Goal: Transaction & Acquisition: Purchase product/service

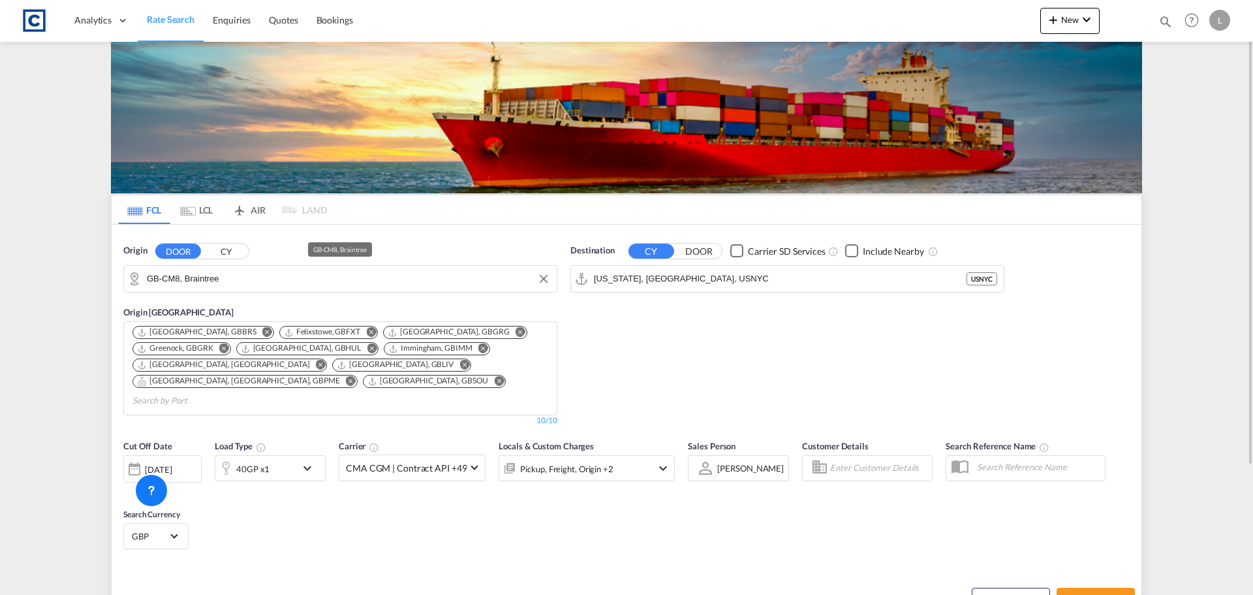
click at [180, 281] on input "GB-CM8, Braintree" at bounding box center [348, 279] width 403 height 20
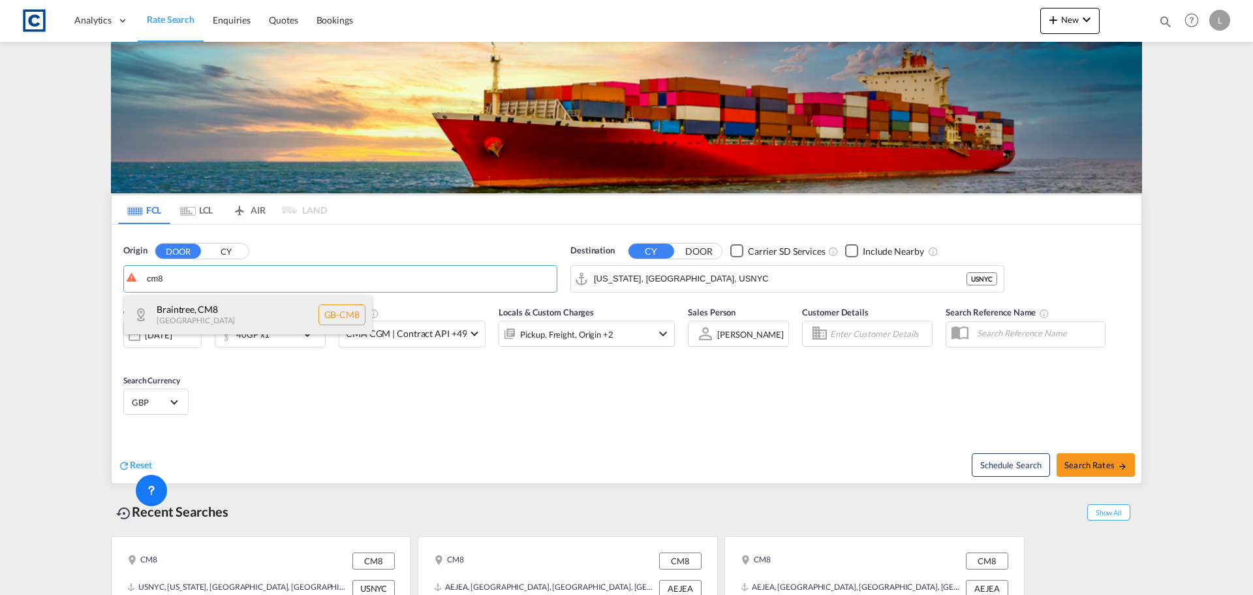
click at [206, 313] on div "Braintree , CM8 [GEOGRAPHIC_DATA] [GEOGRAPHIC_DATA]-CM8" at bounding box center [248, 314] width 248 height 39
type input "GB-CM8, Braintree"
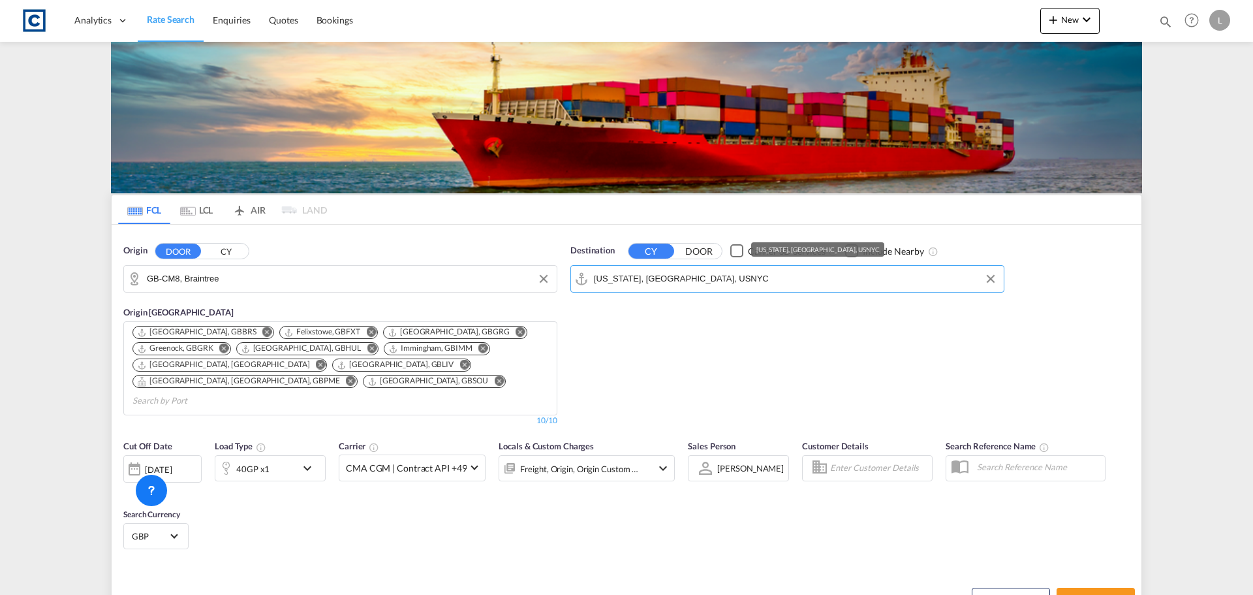
click at [667, 276] on input "[US_STATE], [GEOGRAPHIC_DATA], USNYC" at bounding box center [795, 279] width 403 height 20
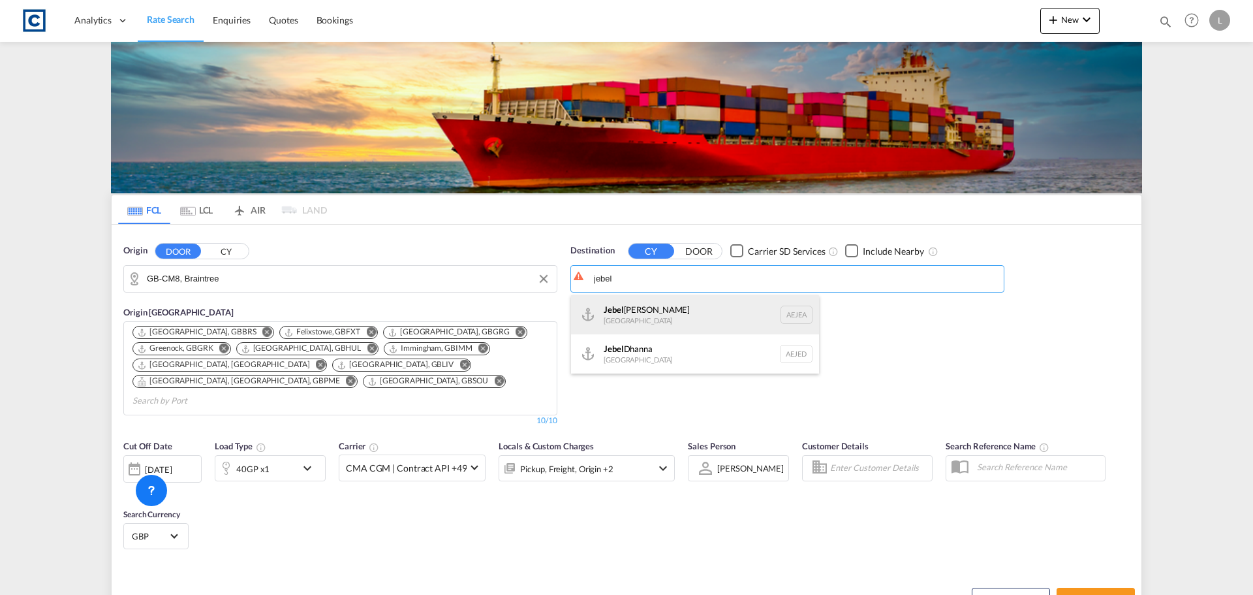
click at [675, 313] on div "[GEOGRAPHIC_DATA] [GEOGRAPHIC_DATA]" at bounding box center [695, 314] width 248 height 39
type input "[GEOGRAPHIC_DATA], [GEOGRAPHIC_DATA]"
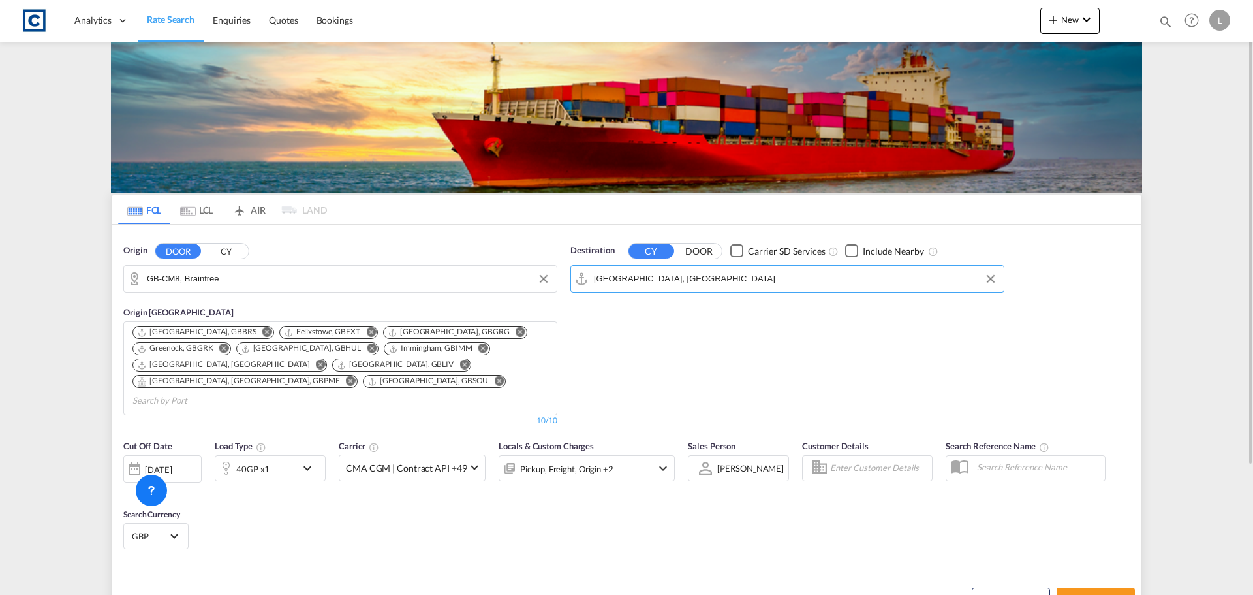
click at [303, 460] on md-icon "icon-chevron-down" at bounding box center [311, 468] width 22 height 16
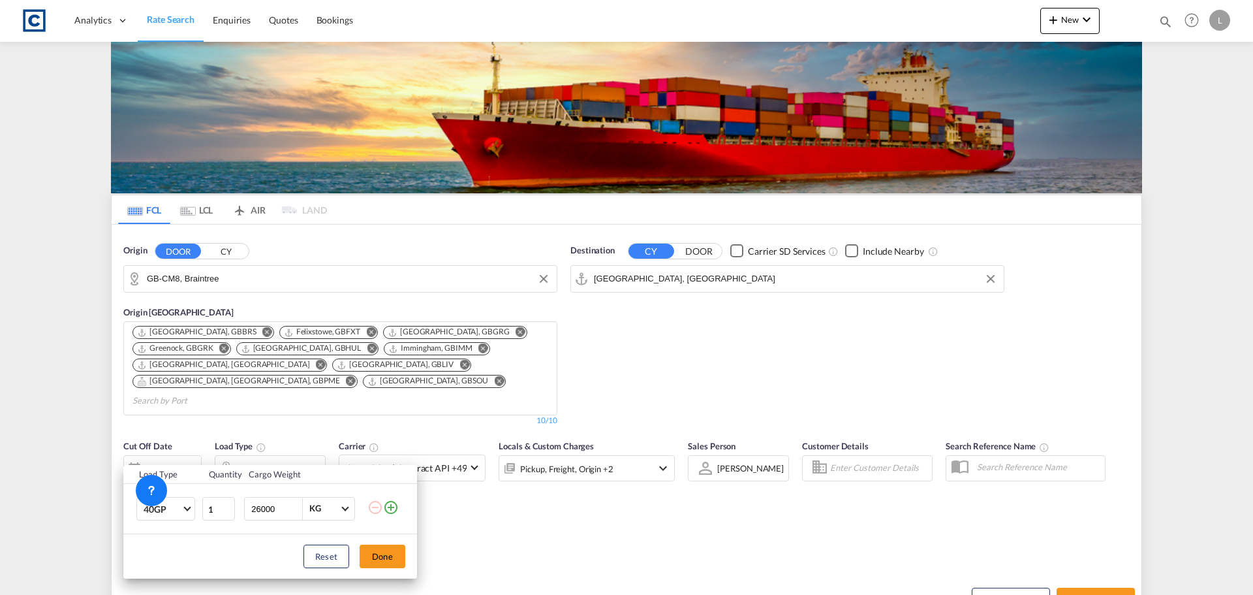
click at [390, 508] on md-icon "icon-plus-circle-outline" at bounding box center [391, 507] width 16 height 16
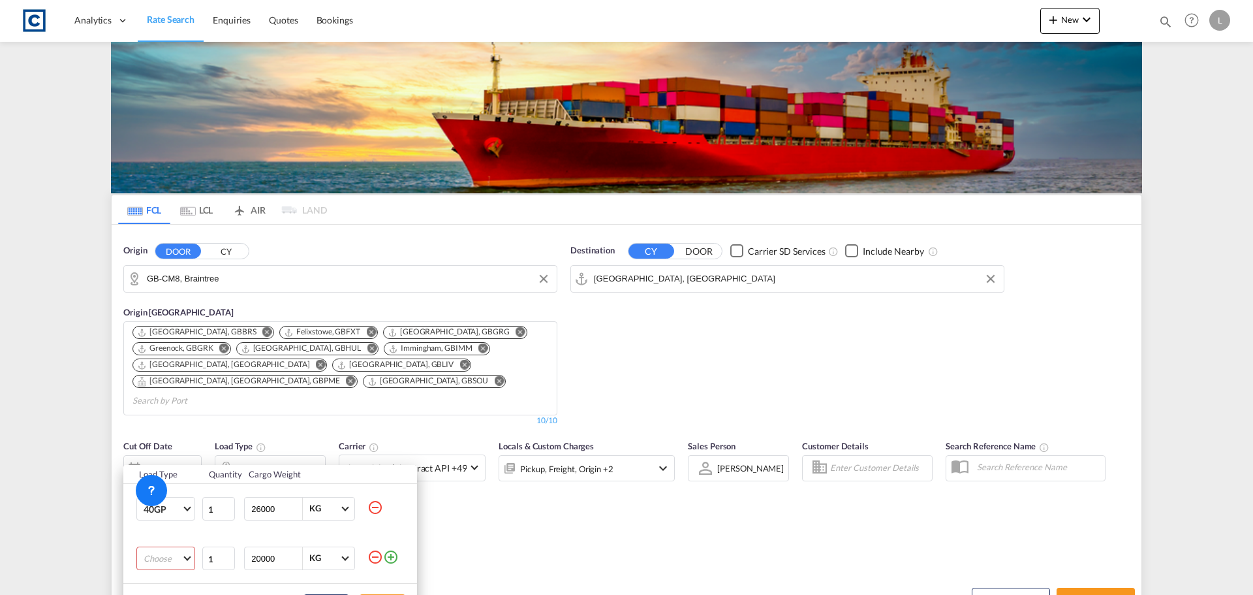
click at [163, 559] on md-select "Choose 20GP 40GP 40HC 45HC 20RE 40RE 40HR 20OT 40OT 20FR 40FR 40NR 20NR 45S 20T…" at bounding box center [165, 557] width 59 height 23
click at [193, 442] on md-option "20GP" at bounding box center [177, 437] width 89 height 31
drag, startPoint x: 291, startPoint y: 557, endPoint x: 112, endPoint y: 559, distance: 178.8
click at [250, 559] on input "20001" at bounding box center [276, 558] width 52 height 22
drag, startPoint x: 277, startPoint y: 559, endPoint x: 164, endPoint y: 555, distance: 113.0
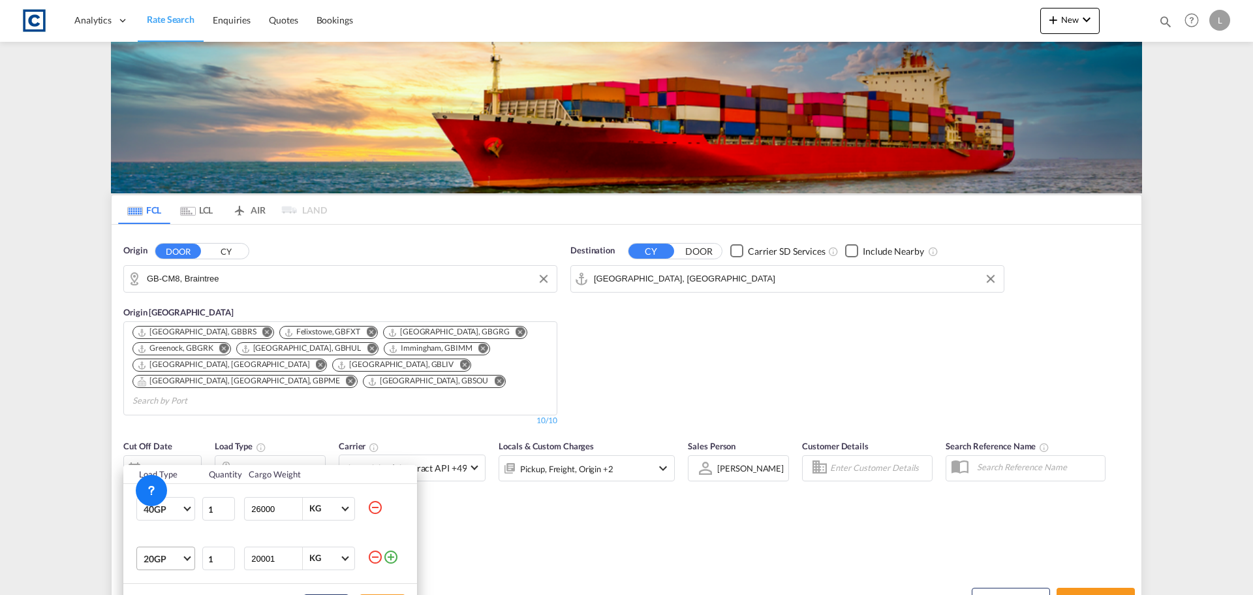
click at [164, 555] on tr "20GP 1 20001 KG KG" at bounding box center [270, 558] width 294 height 50
type input "2600"
click at [476, 532] on div "Load Type Quantity Cargo Weight 40GP 20GP 40GP 40HC 45HC 20RE 40RE 40HR 20OT 40…" at bounding box center [626, 297] width 1253 height 595
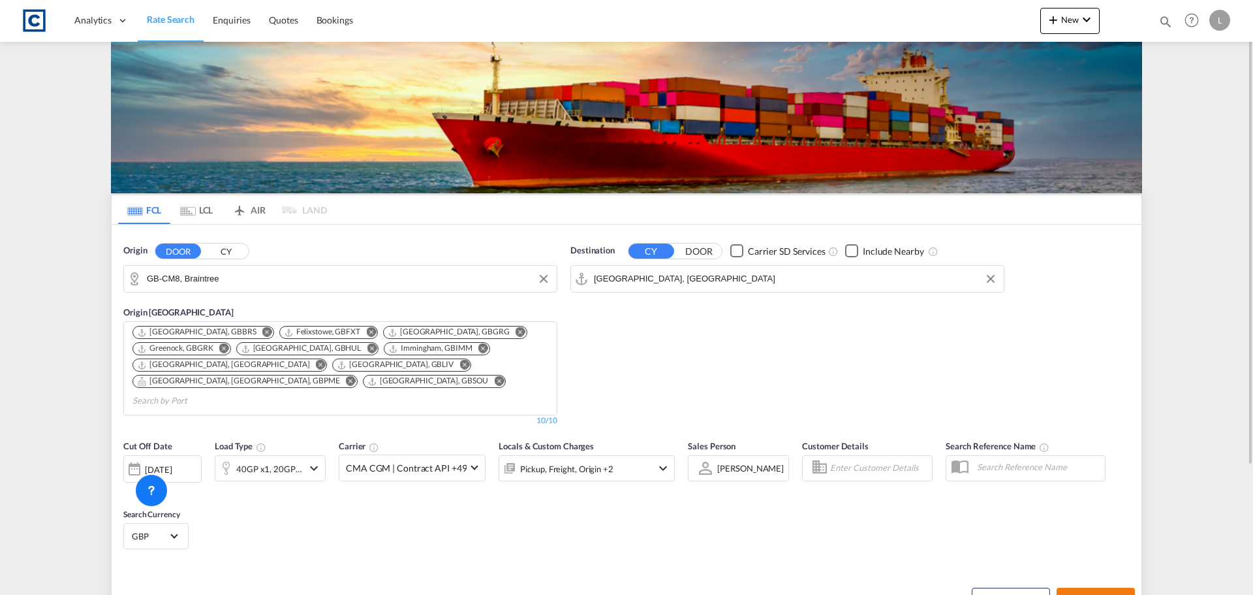
click at [1110, 594] on span "Search Rates" at bounding box center [1095, 599] width 63 height 10
type input "CM8 to AEJEA / [DATE]"
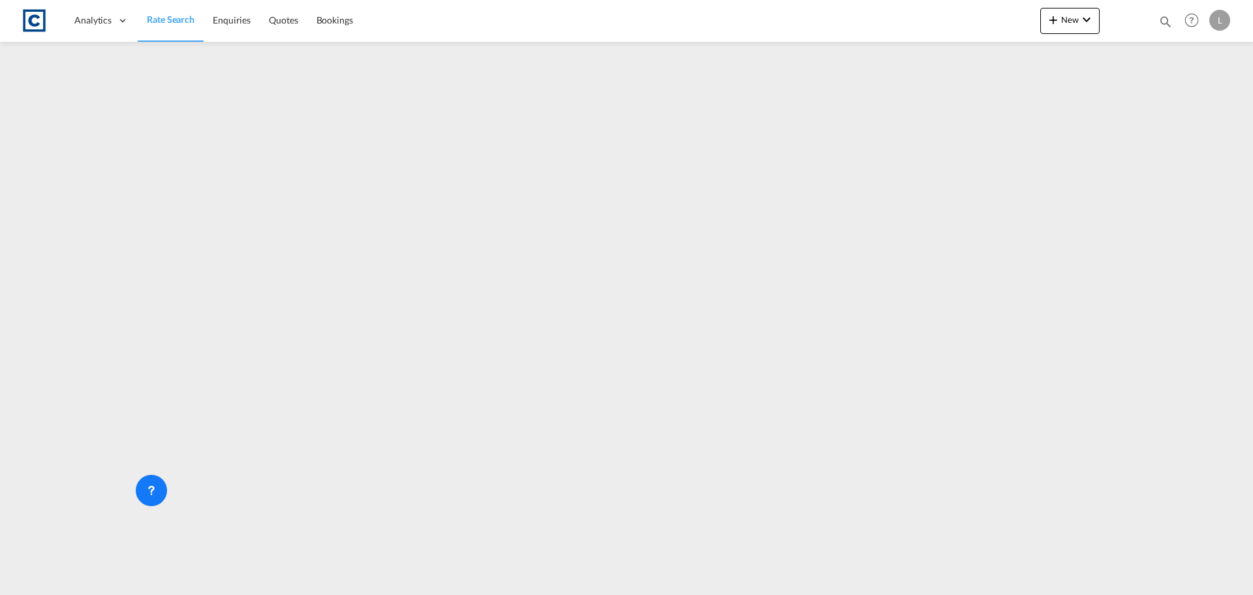
click at [176, 18] on span "Rate Search" at bounding box center [171, 19] width 48 height 11
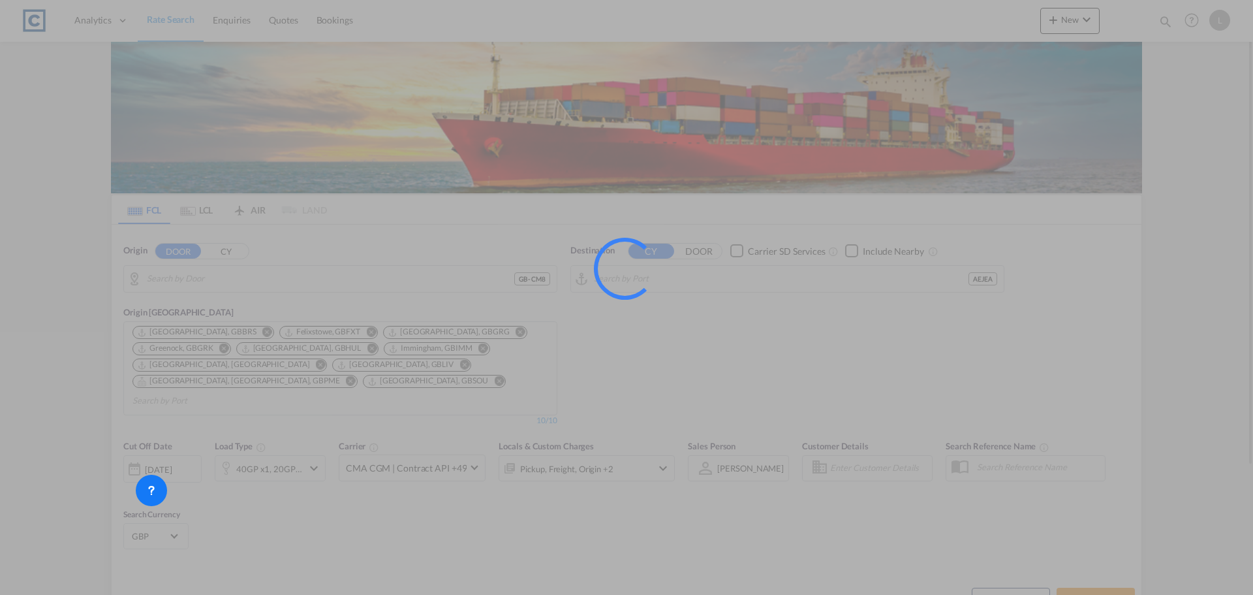
type input "GB-CM8, Braintree"
type input "[GEOGRAPHIC_DATA], [GEOGRAPHIC_DATA]"
